Goal: Task Accomplishment & Management: Use online tool/utility

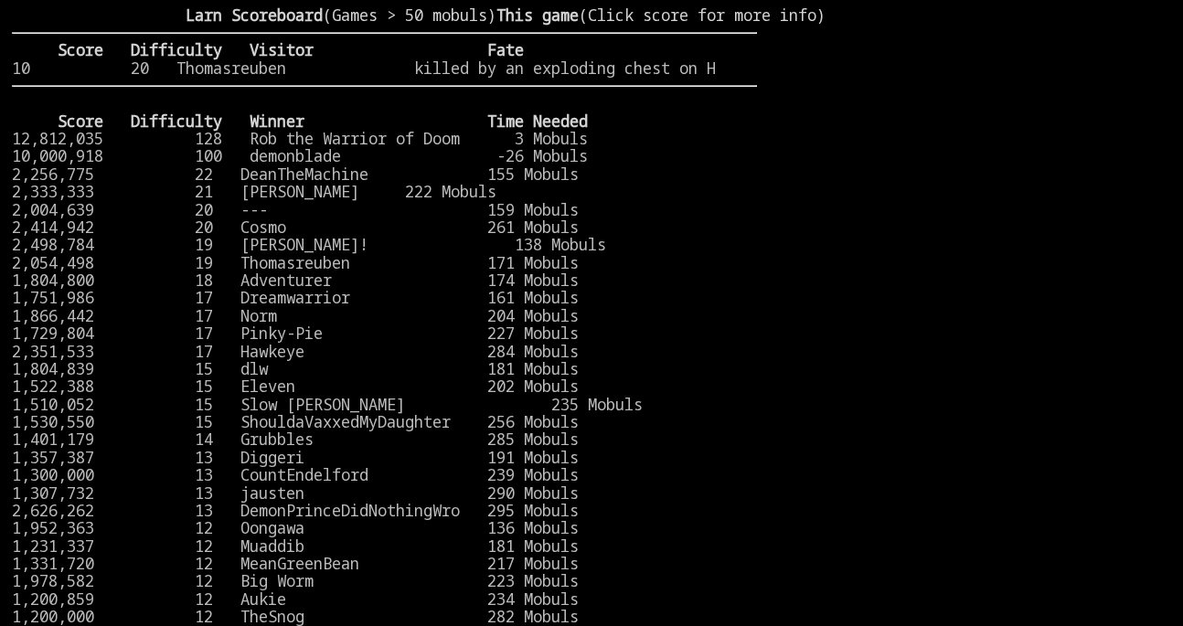
click at [933, 155] on stats at bounding box center [964, 300] width 414 height 589
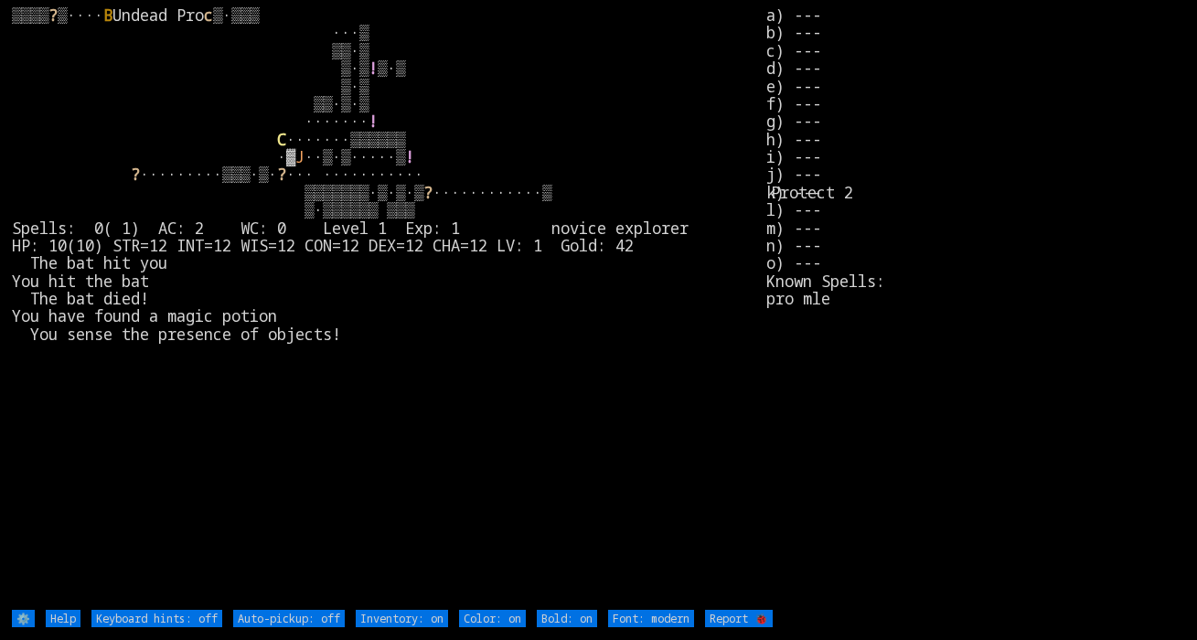
type off "Auto-pickup: on"
